Goal: Task Accomplishment & Management: Complete application form

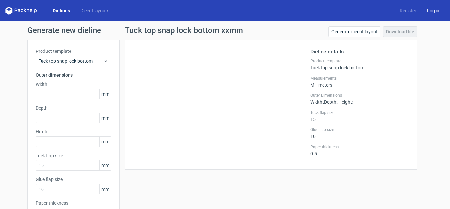
click at [430, 10] on link "Log in" at bounding box center [433, 10] width 23 height 7
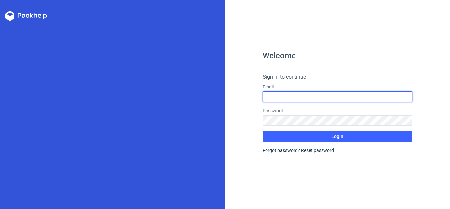
click at [275, 97] on input "text" at bounding box center [338, 96] width 150 height 11
type input "[EMAIL_ADDRESS][DOMAIN_NAME]"
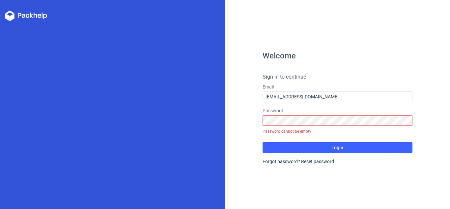
click at [295, 151] on form "Sign in to continue Email [EMAIL_ADDRESS][DOMAIN_NAME] Password Password cannot…" at bounding box center [338, 119] width 150 height 92
click at [292, 163] on div "Forgot password? Reset password" at bounding box center [338, 161] width 150 height 7
click at [317, 162] on link "Reset password" at bounding box center [317, 160] width 33 height 5
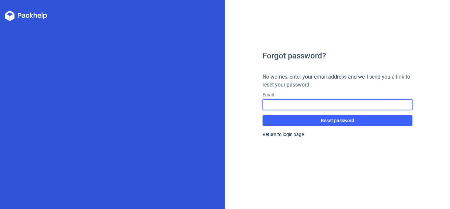
click at [280, 106] on input "text" at bounding box center [338, 104] width 150 height 11
type input "[EMAIL_ADDRESS][DOMAIN_NAME]"
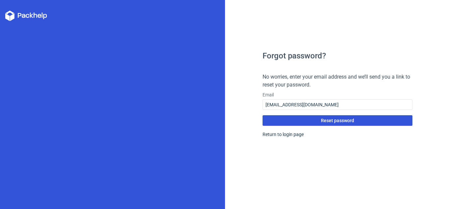
click at [325, 123] on button "Reset password" at bounding box center [338, 120] width 150 height 11
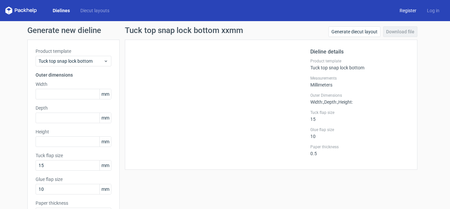
click at [405, 9] on link "Register" at bounding box center [407, 10] width 27 height 7
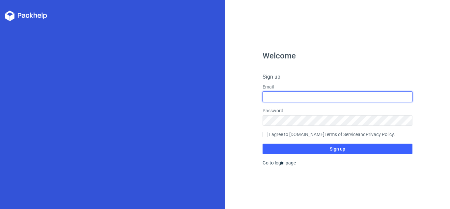
click at [277, 96] on input "text" at bounding box center [338, 96] width 150 height 11
type input "[EMAIL_ADDRESS][DOMAIN_NAME]"
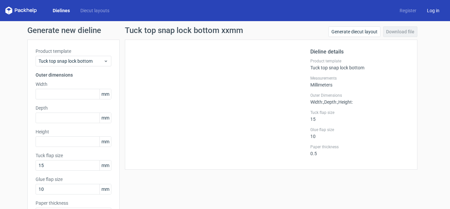
click at [425, 11] on link "Log in" at bounding box center [433, 10] width 23 height 7
